Goal: Task Accomplishment & Management: Manage account settings

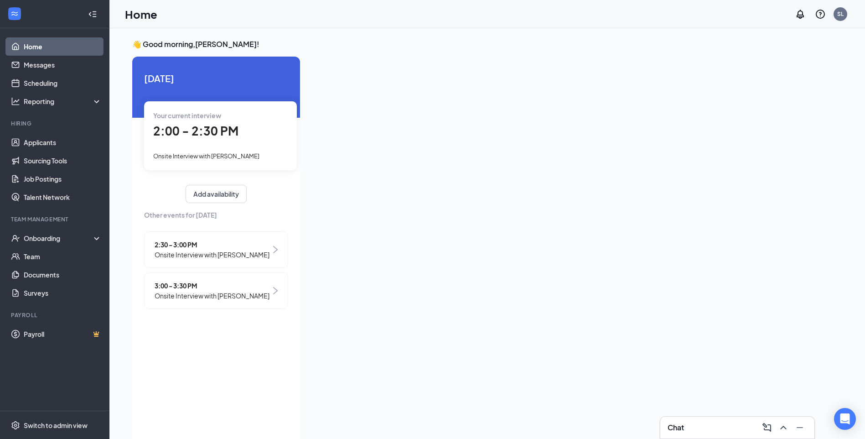
click at [200, 135] on span "2:00 - 2:30 PM" at bounding box center [195, 130] width 85 height 15
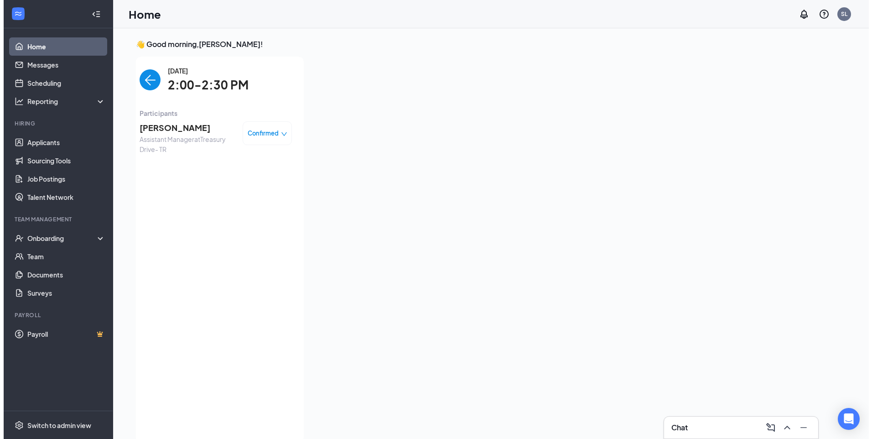
scroll to position [4, 0]
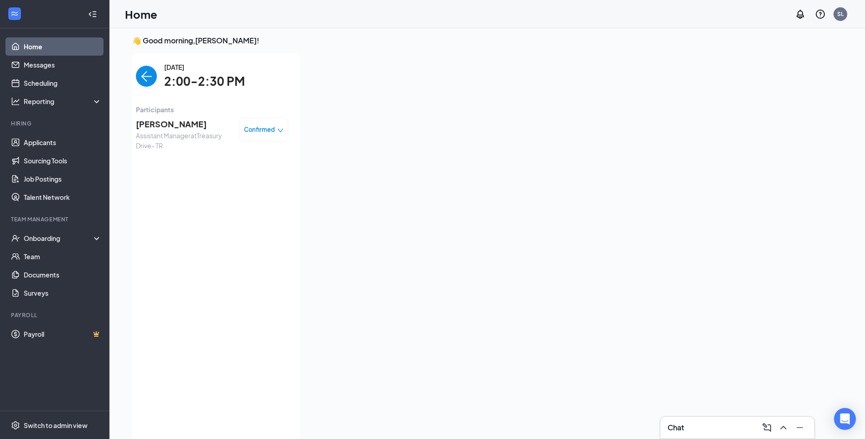
click at [182, 119] on span "[PERSON_NAME]" at bounding box center [184, 124] width 96 height 13
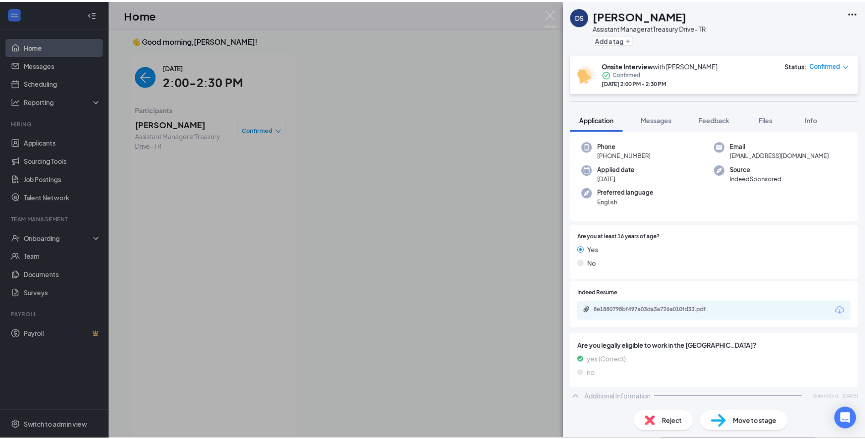
scroll to position [91, 0]
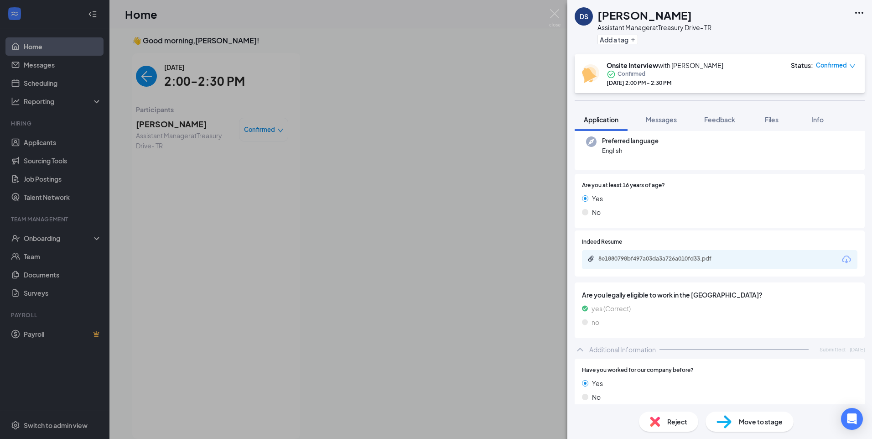
click at [841, 255] on icon "Download" at bounding box center [846, 259] width 11 height 11
click at [390, 168] on div "DS [PERSON_NAME] Assistant Manager at [GEOGRAPHIC_DATA]- TR Add a tag Onsite In…" at bounding box center [436, 219] width 872 height 439
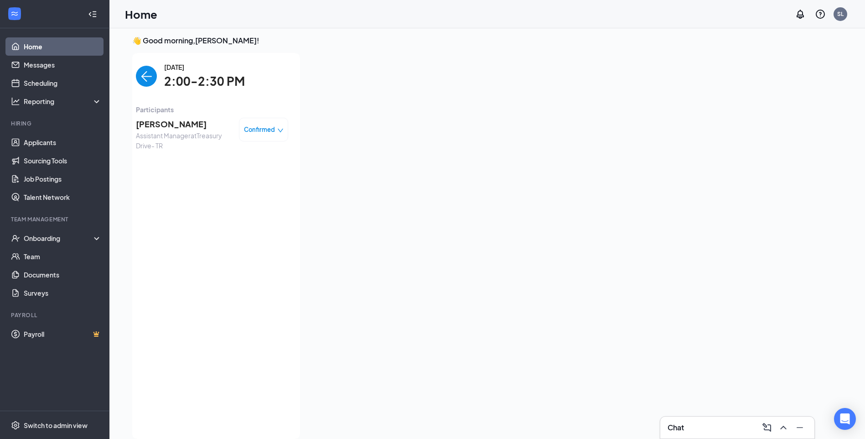
click at [150, 80] on img "back-button" at bounding box center [146, 76] width 21 height 21
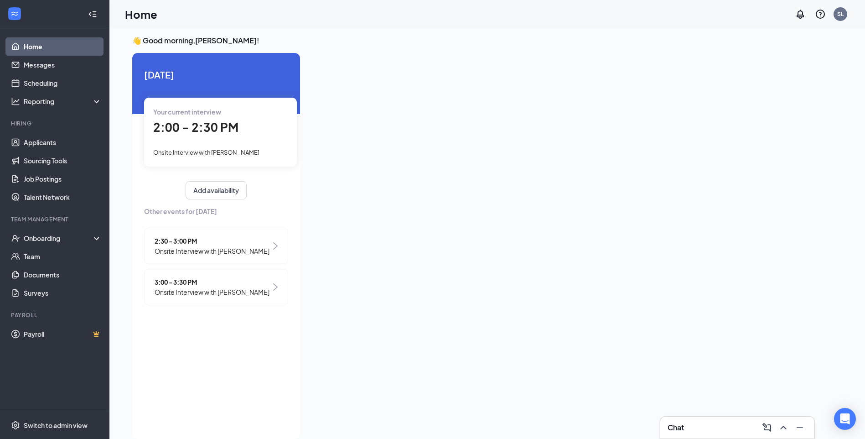
click at [208, 247] on span "Onsite Interview with [PERSON_NAME]" at bounding box center [212, 251] width 115 height 10
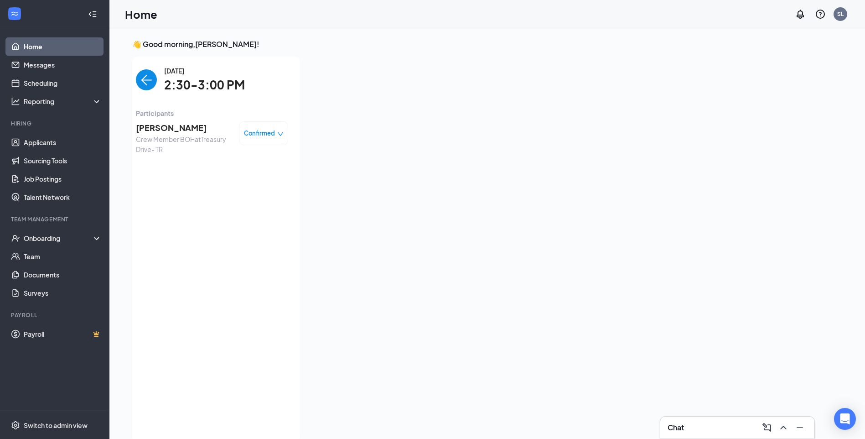
click at [152, 71] on img "back-button" at bounding box center [146, 79] width 21 height 21
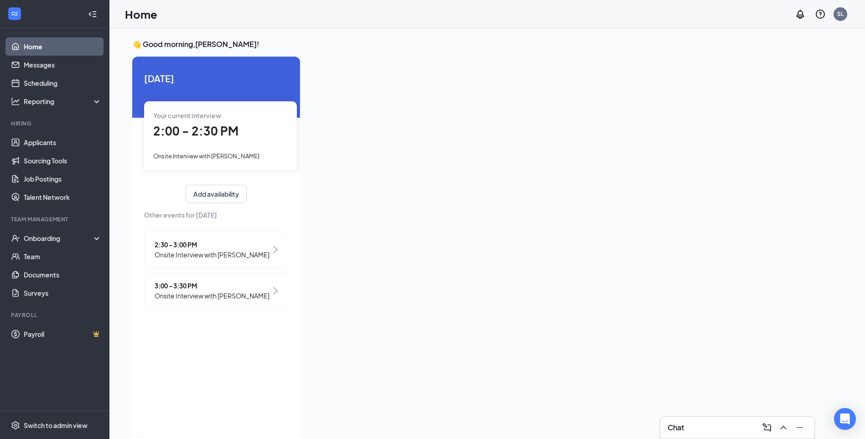
click at [244, 254] on span "Onsite Interview with [PERSON_NAME]" at bounding box center [212, 254] width 115 height 10
